Goal: Book appointment/travel/reservation

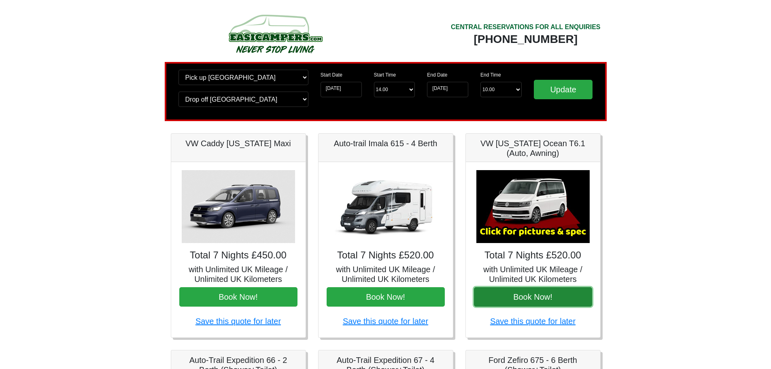
click at [566, 299] on button "Book Now!" at bounding box center [533, 296] width 118 height 19
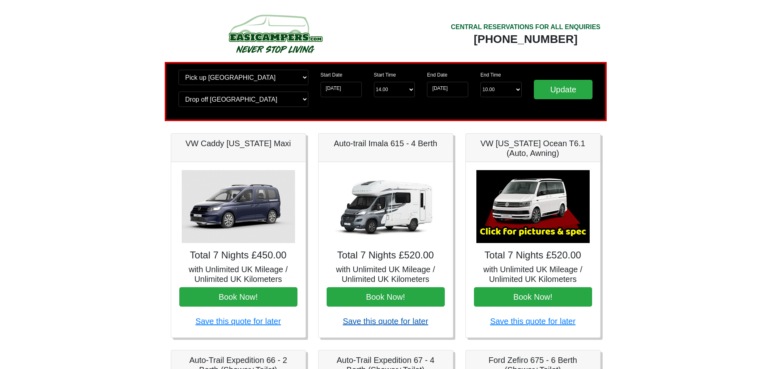
click at [367, 325] on link "Save this quote for later" at bounding box center [385, 320] width 85 height 9
click at [388, 231] on img at bounding box center [385, 206] width 113 height 73
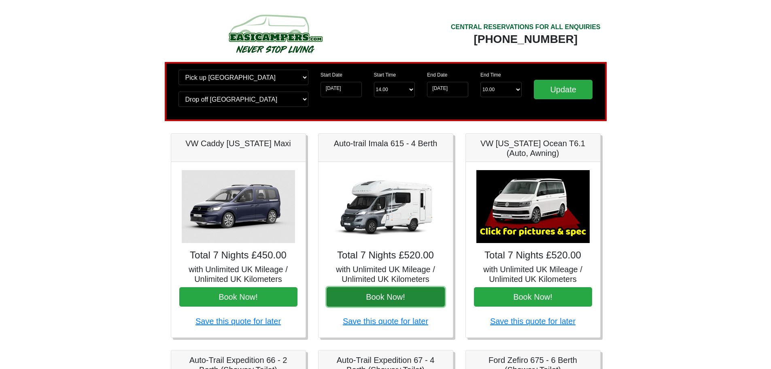
click at [403, 297] on button "Book Now!" at bounding box center [386, 296] width 118 height 19
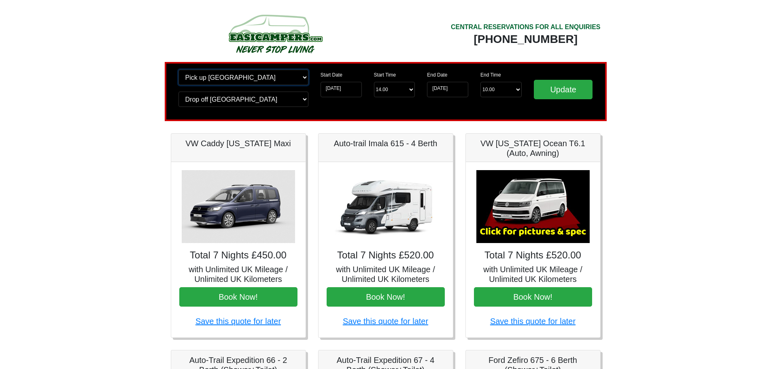
click at [307, 78] on select "Change pick up location? Pick up Edinburgh Birmingham Airport Blackburn Lancash…" at bounding box center [243, 77] width 130 height 15
select select "QUE1"
click at [178, 70] on select "Change pick up location? Pick up Edinburgh Birmingham Airport Blackburn Lancash…" at bounding box center [243, 77] width 130 height 15
click at [556, 93] on input "Update" at bounding box center [563, 89] width 59 height 19
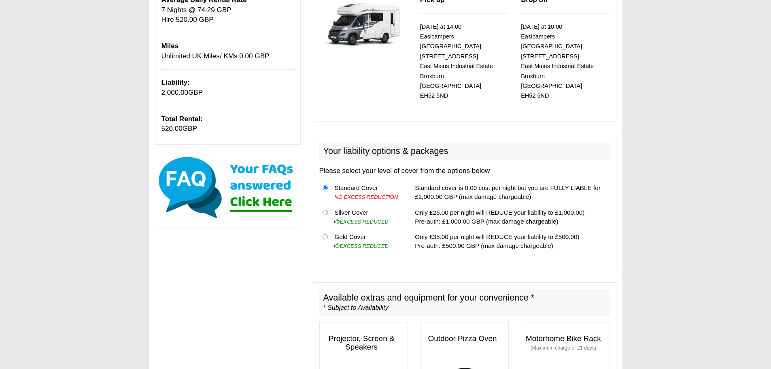
scroll to position [162, 0]
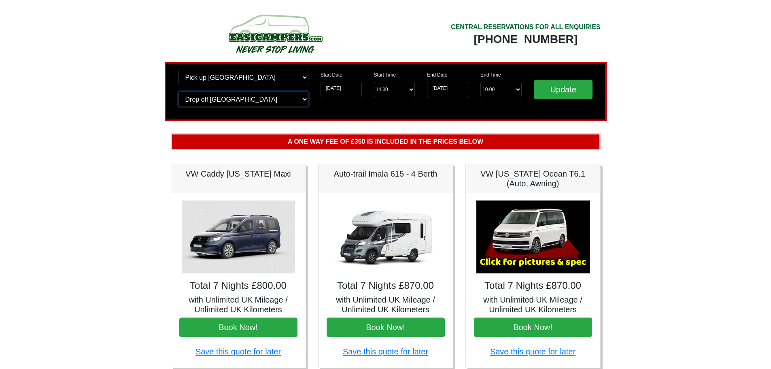
click at [306, 102] on select "Change drop off location? Drop off Edinburgh Birmingham Airport Blackburn Lanca…" at bounding box center [243, 98] width 130 height 15
select select "QUE1"
click at [178, 91] on select "Change drop off location? Drop off Edinburgh Birmingham Airport Blackburn Lanca…" at bounding box center [243, 98] width 130 height 15
click at [559, 89] on input "Update" at bounding box center [563, 89] width 59 height 19
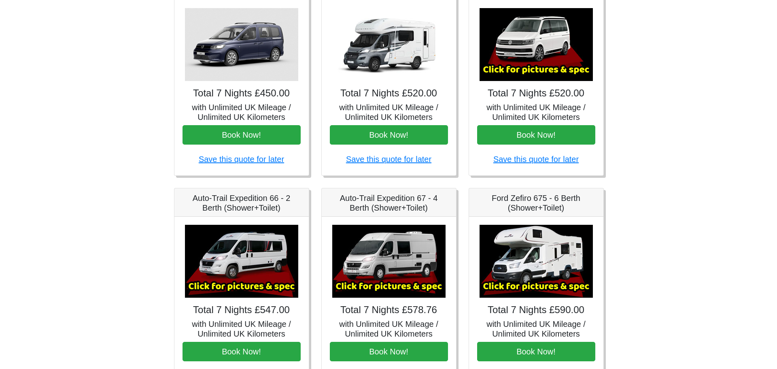
scroll to position [202, 0]
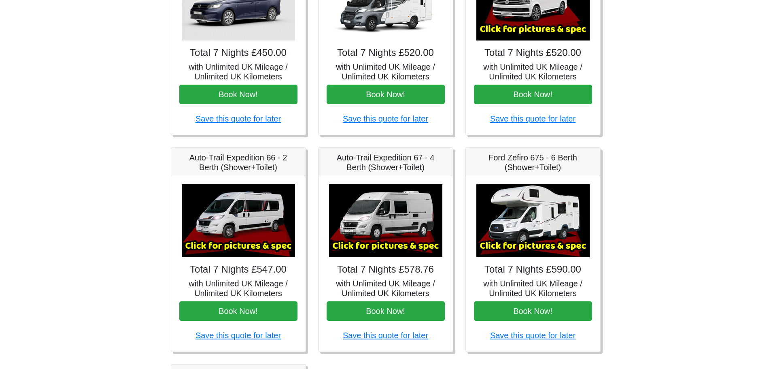
click at [365, 233] on img at bounding box center [385, 220] width 113 height 73
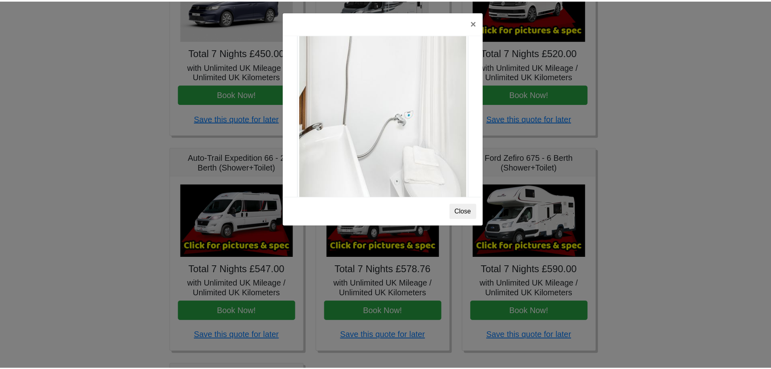
scroll to position [1095, 0]
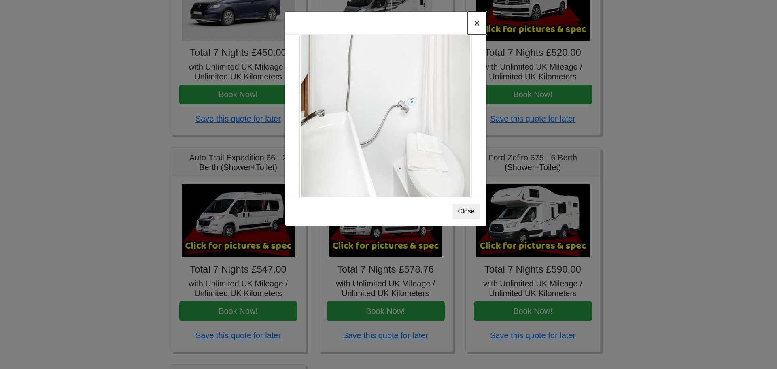
click at [476, 21] on button "×" at bounding box center [476, 23] width 19 height 23
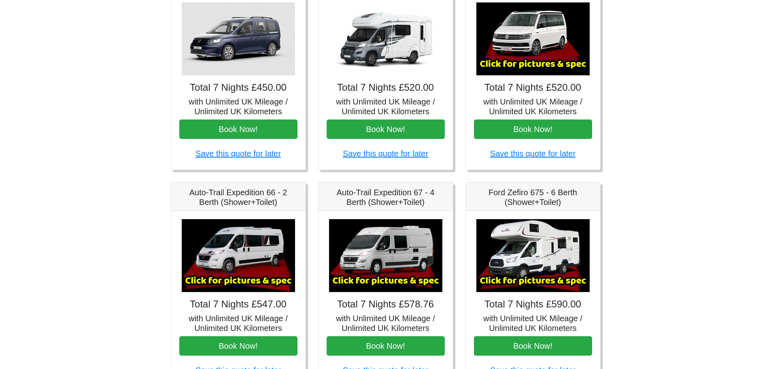
scroll to position [121, 0]
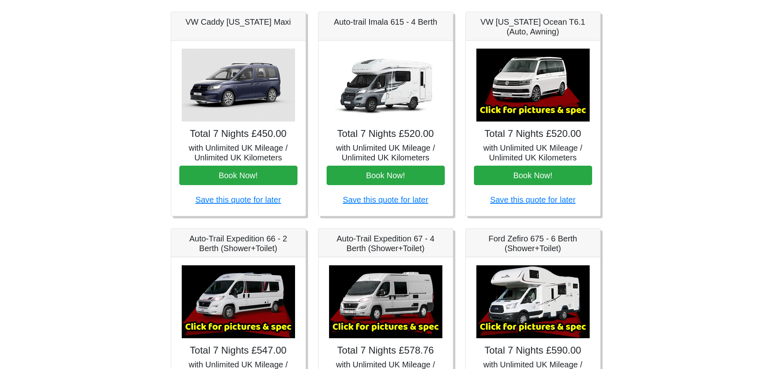
click at [266, 98] on img at bounding box center [238, 85] width 113 height 73
click at [243, 109] on img at bounding box center [238, 85] width 113 height 73
click at [248, 72] on img at bounding box center [238, 85] width 113 height 73
click at [248, 146] on h5 "with Unlimited UK Mileage / Unlimited UK Kilometers" at bounding box center [238, 152] width 118 height 19
click at [258, 128] on h4 "Total 7 Nights £450.00" at bounding box center [238, 134] width 118 height 12
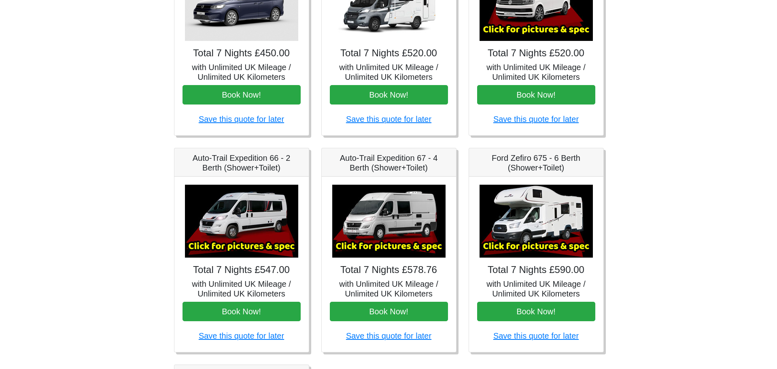
scroll to position [202, 0]
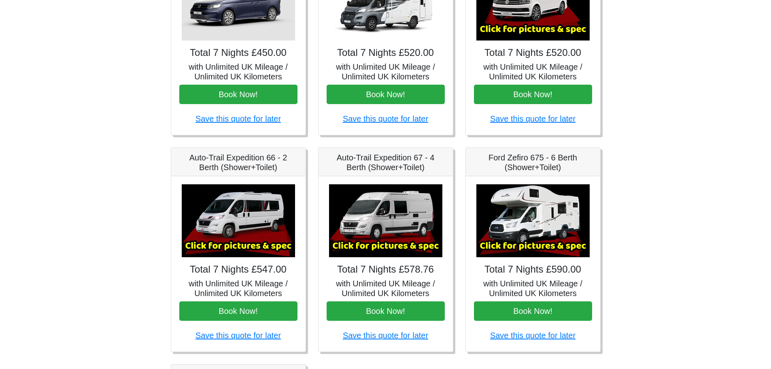
click at [209, 232] on img at bounding box center [238, 220] width 113 height 73
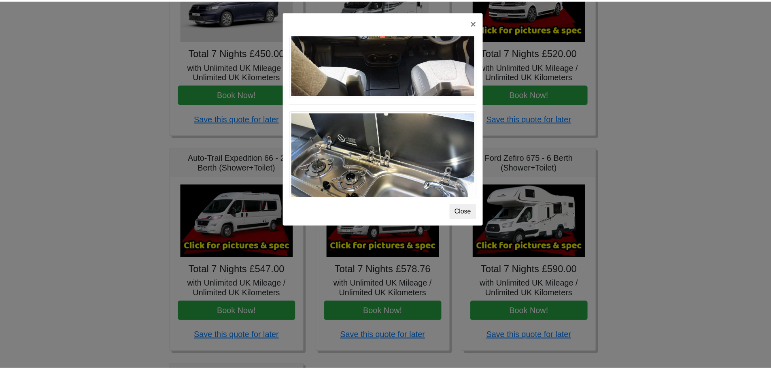
scroll to position [842, 0]
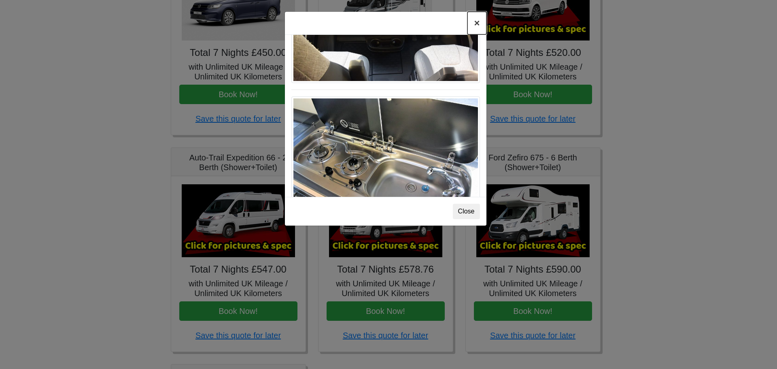
click at [477, 23] on button "×" at bounding box center [476, 23] width 19 height 23
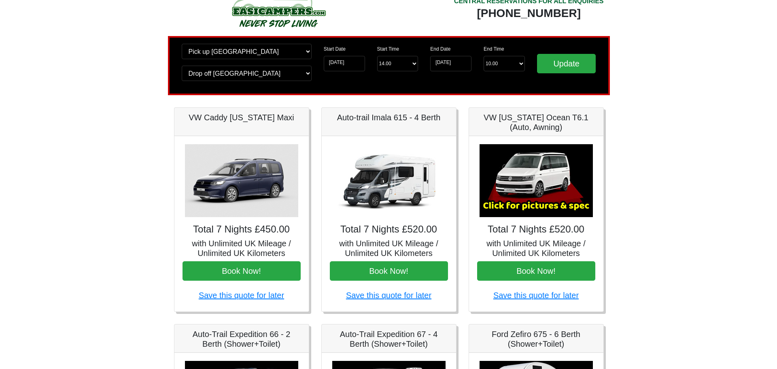
scroll to position [40, 0]
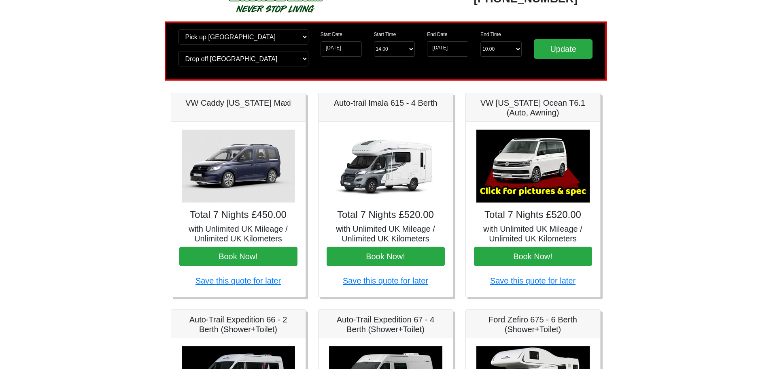
click at [524, 192] on img at bounding box center [532, 165] width 113 height 73
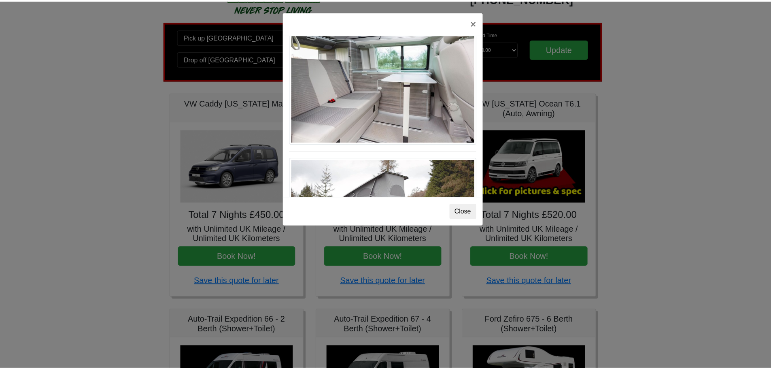
scroll to position [721, 0]
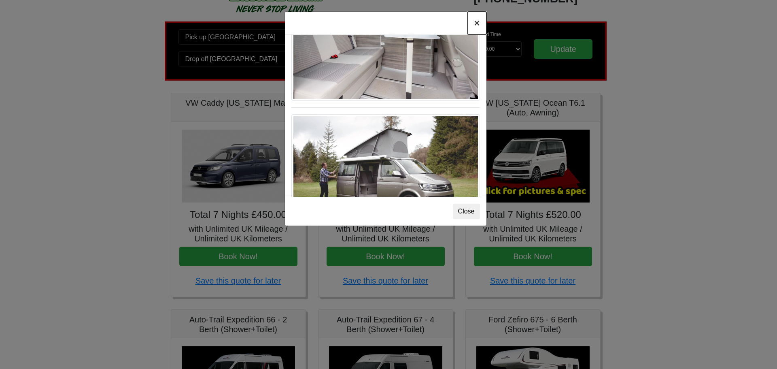
click at [475, 26] on button "×" at bounding box center [476, 23] width 19 height 23
